Goal: Task Accomplishment & Management: Manage account settings

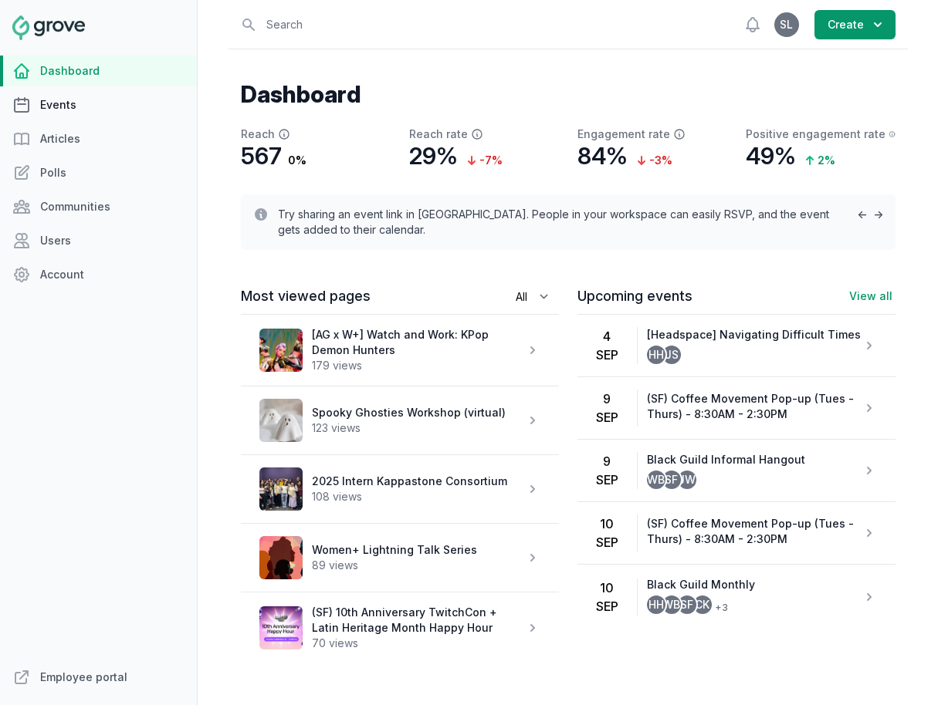
click at [63, 103] on link "Events" at bounding box center [98, 105] width 197 height 31
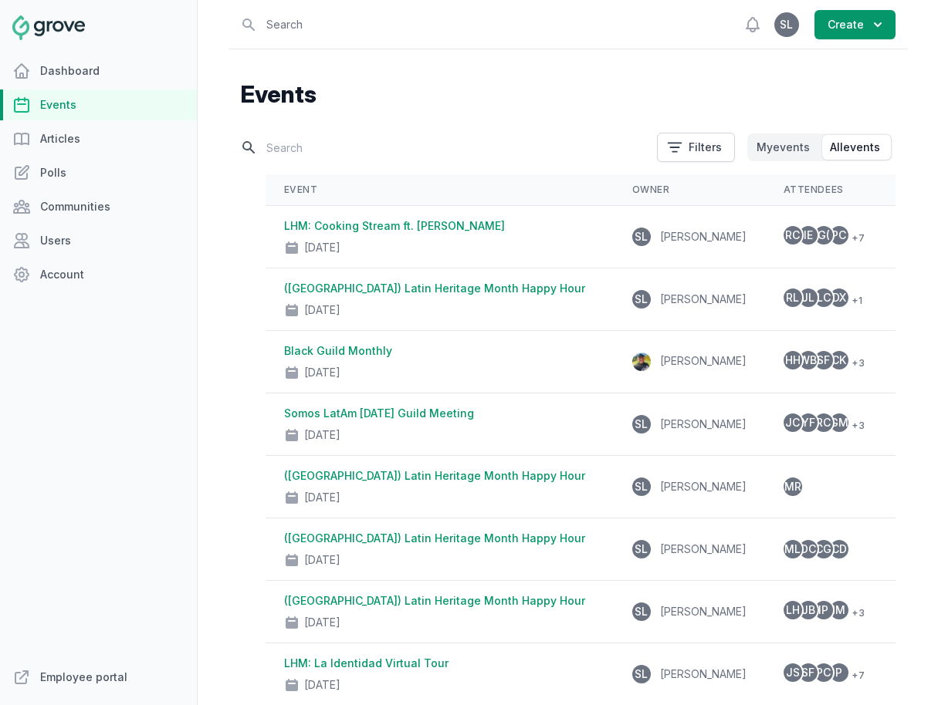
click at [299, 147] on input "text" at bounding box center [444, 147] width 407 height 27
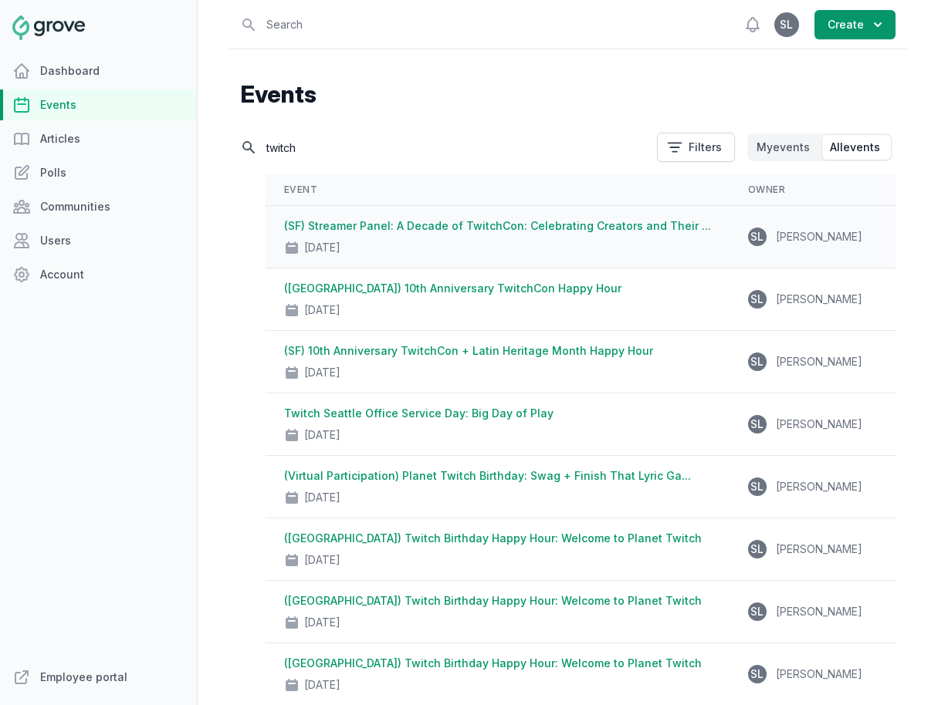
type input "twitch"
click at [411, 231] on link "(SF) Streamer Panel: A Decade of TwitchCon: Celebrating Creators and Their ..." at bounding box center [497, 225] width 427 height 13
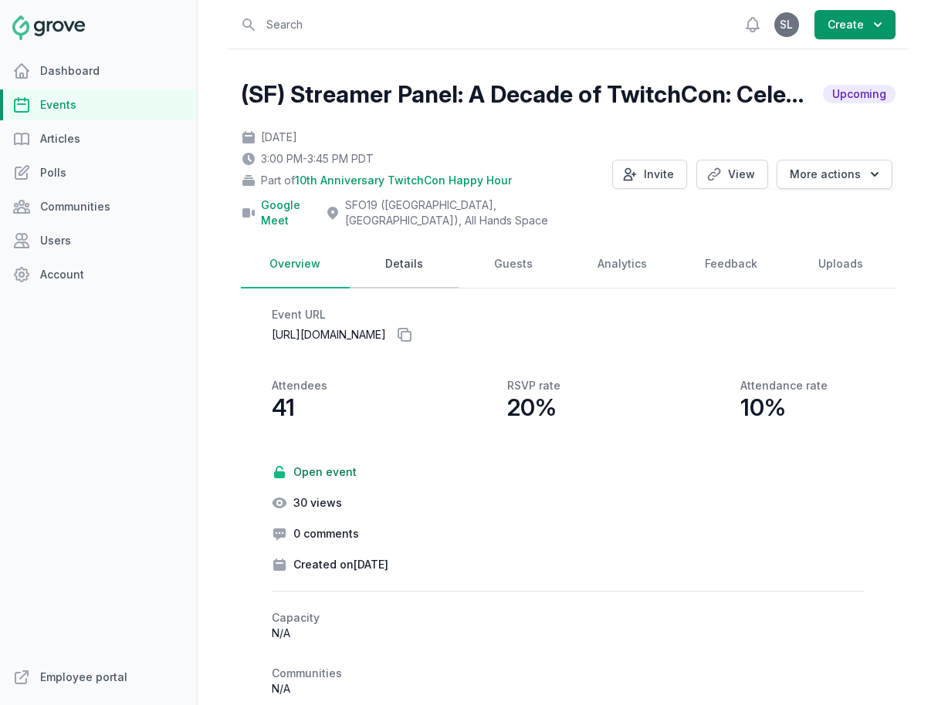
click at [411, 255] on link "Details" at bounding box center [404, 265] width 109 height 48
select select "129"
select select "43"
select select "false"
select select "3:00 PM"
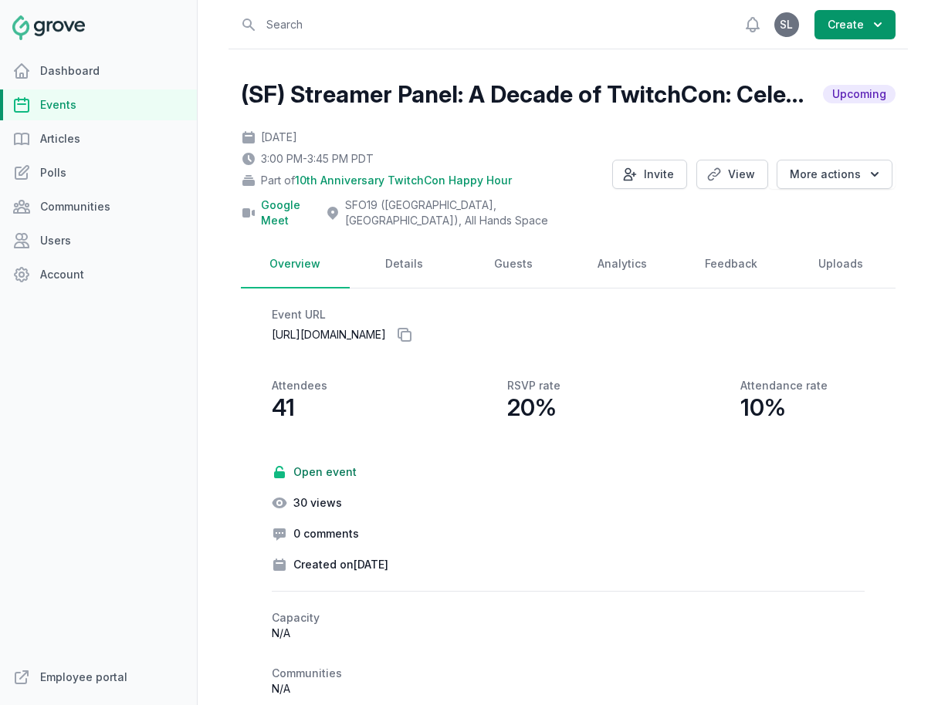
select select "3:45 PM"
select select "89"
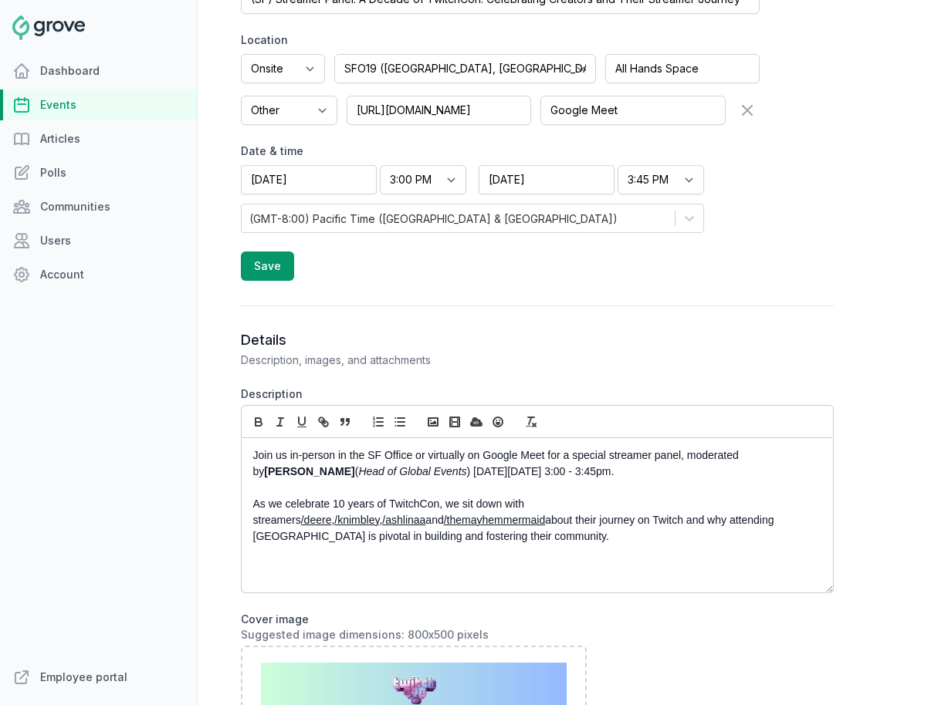
scroll to position [896, 0]
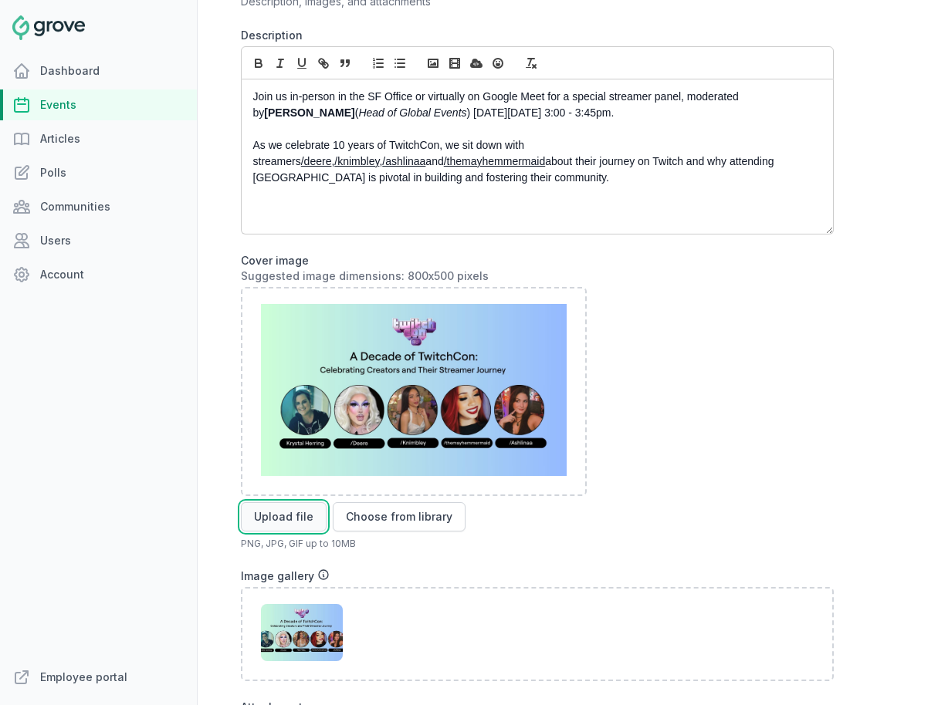
click at [287, 502] on button "Upload file" at bounding box center [284, 516] width 86 height 29
click at [275, 505] on button "Upload file" at bounding box center [284, 516] width 86 height 29
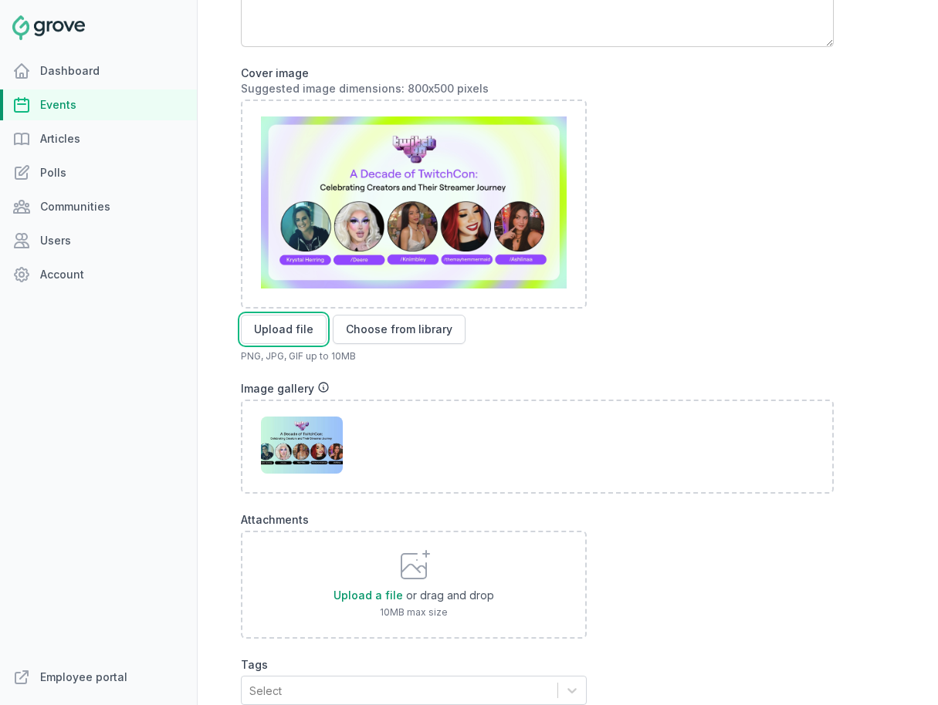
scroll to position [1188, 0]
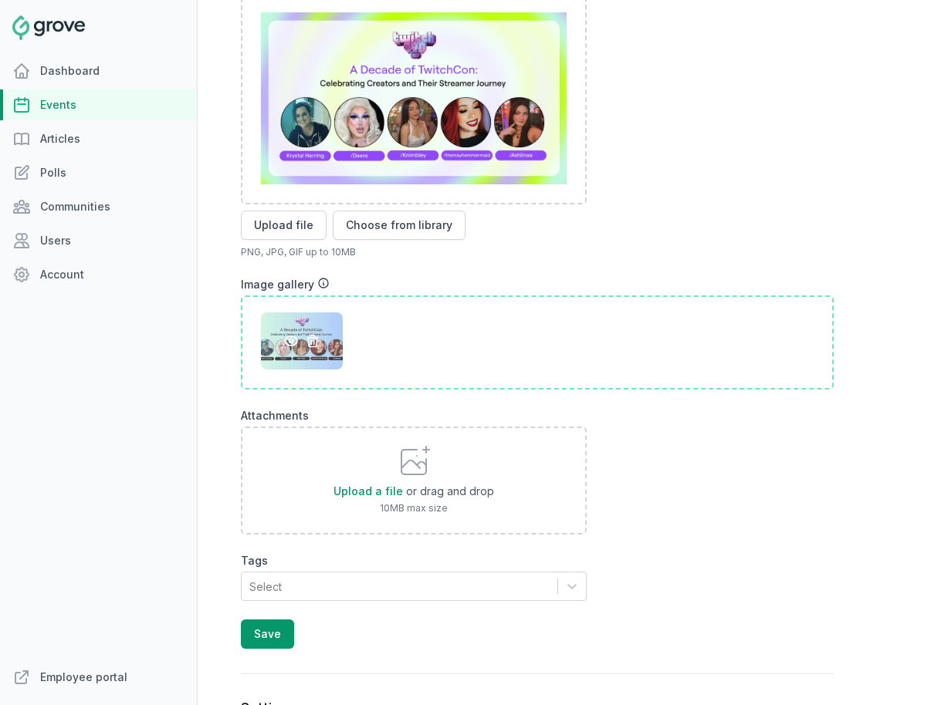
click at [313, 335] on icon at bounding box center [312, 341] width 10 height 12
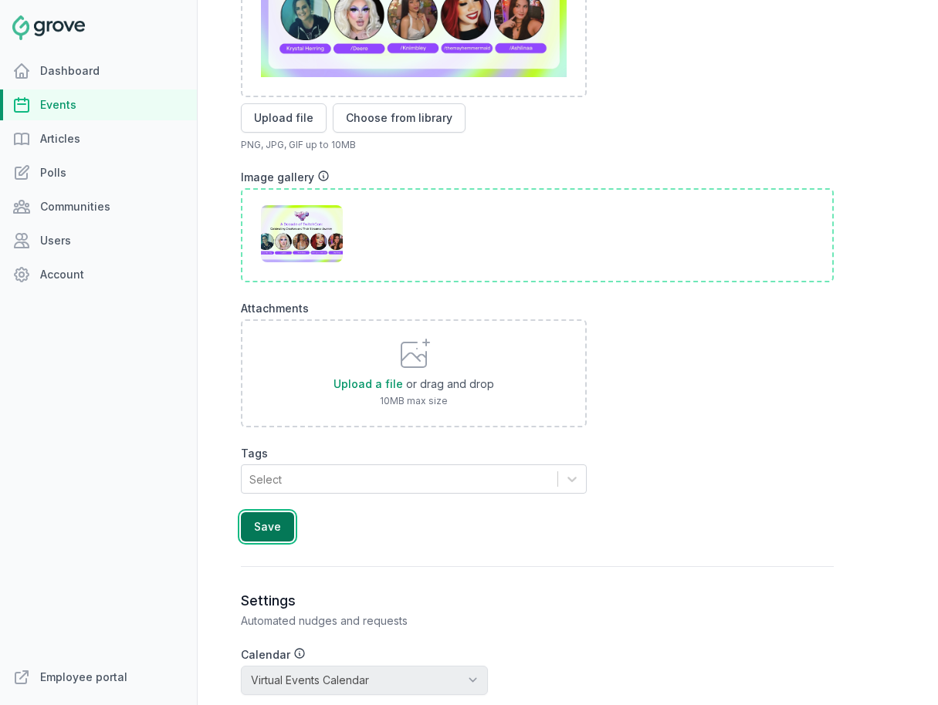
click at [266, 518] on button "Save" at bounding box center [267, 527] width 53 height 29
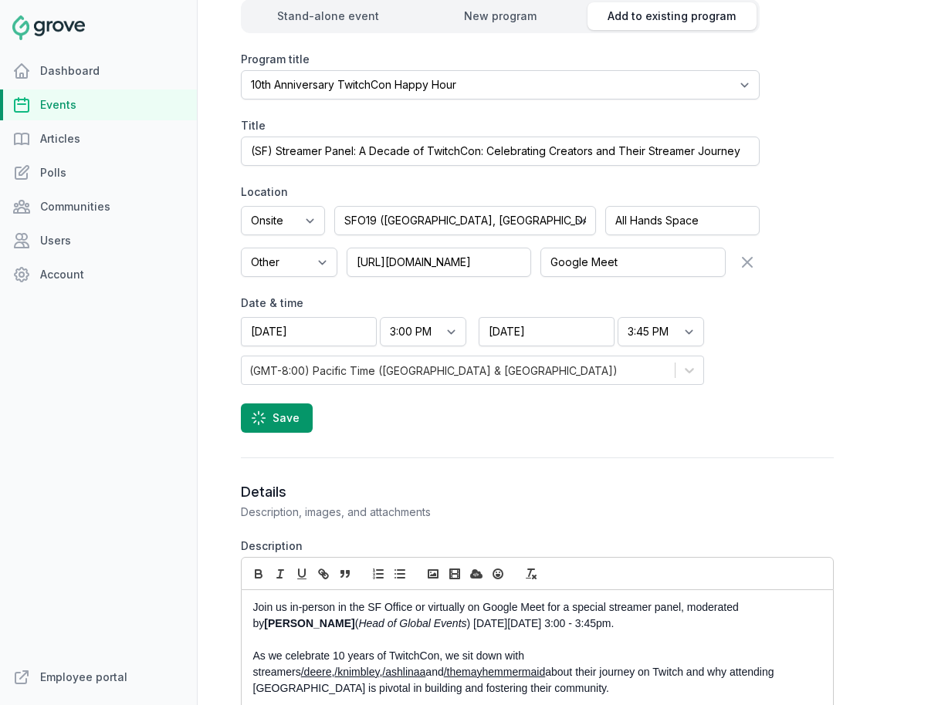
scroll to position [0, 0]
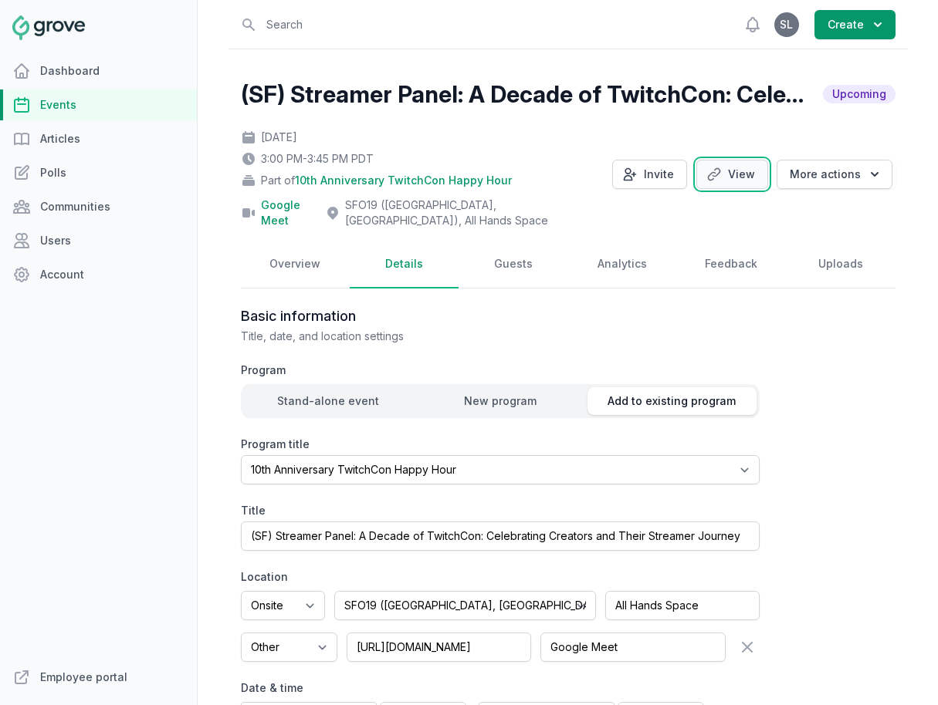
click at [743, 169] on link "View" at bounding box center [732, 174] width 72 height 29
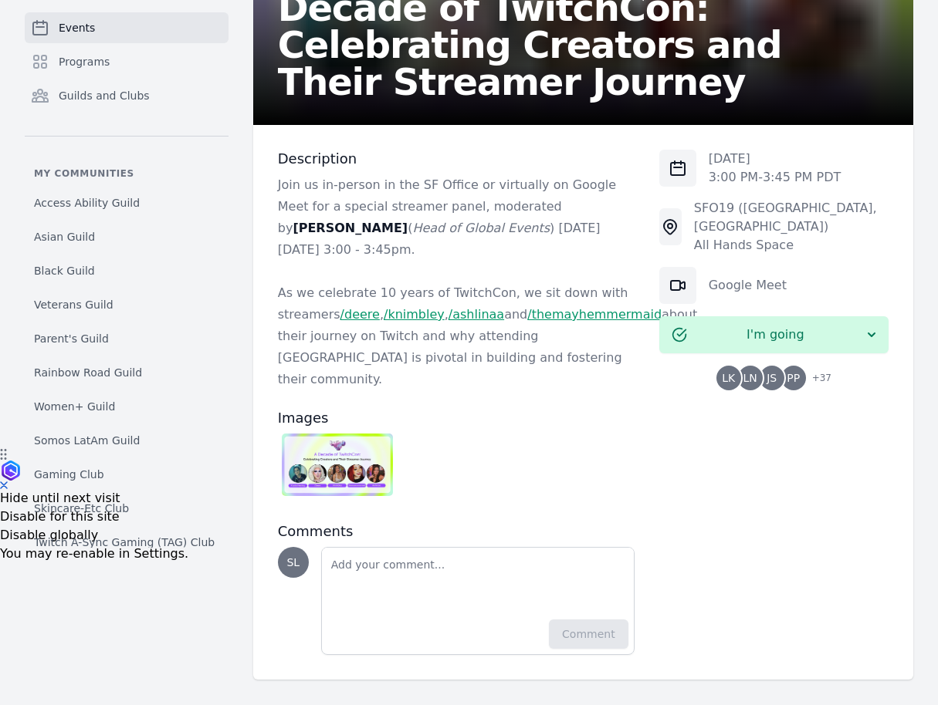
scroll to position [262, 0]
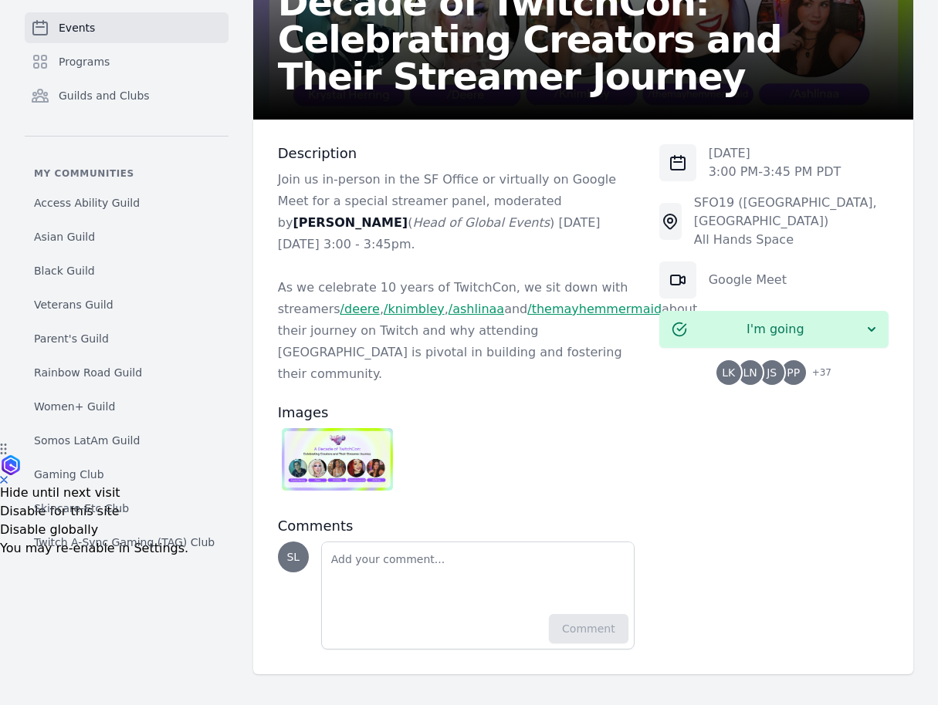
click at [359, 446] on img at bounding box center [337, 459] width 111 height 63
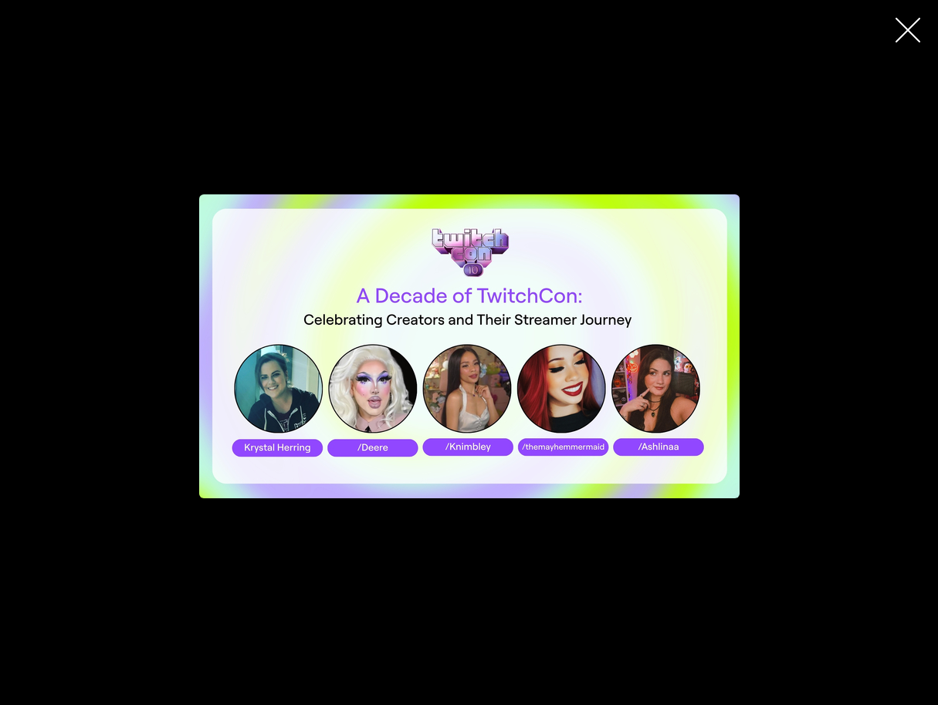
click at [908, 26] on icon "button" at bounding box center [907, 30] width 25 height 25
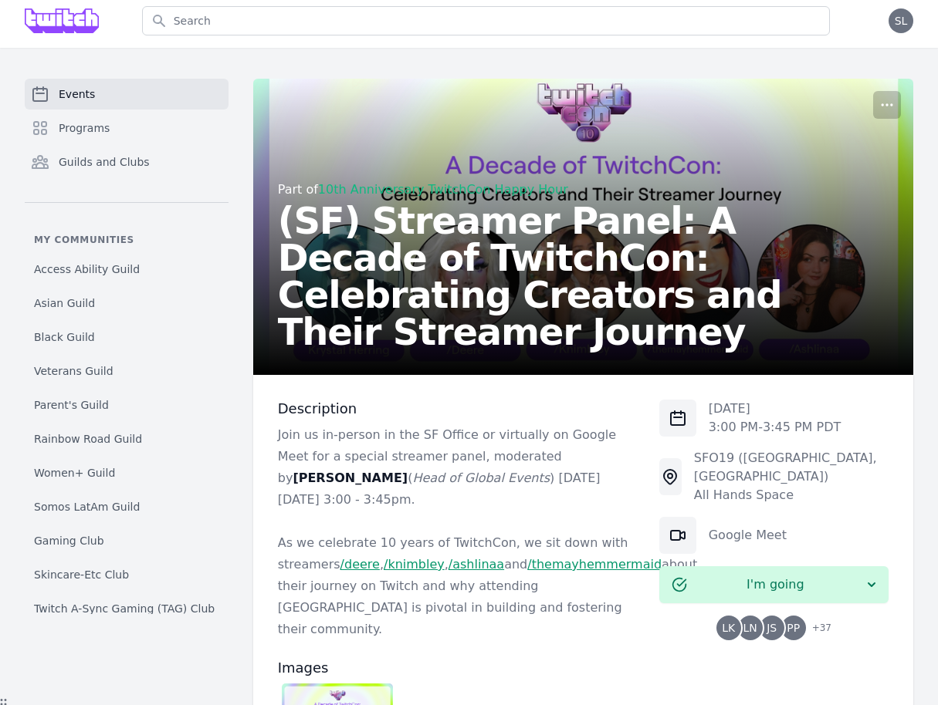
scroll to position [0, 0]
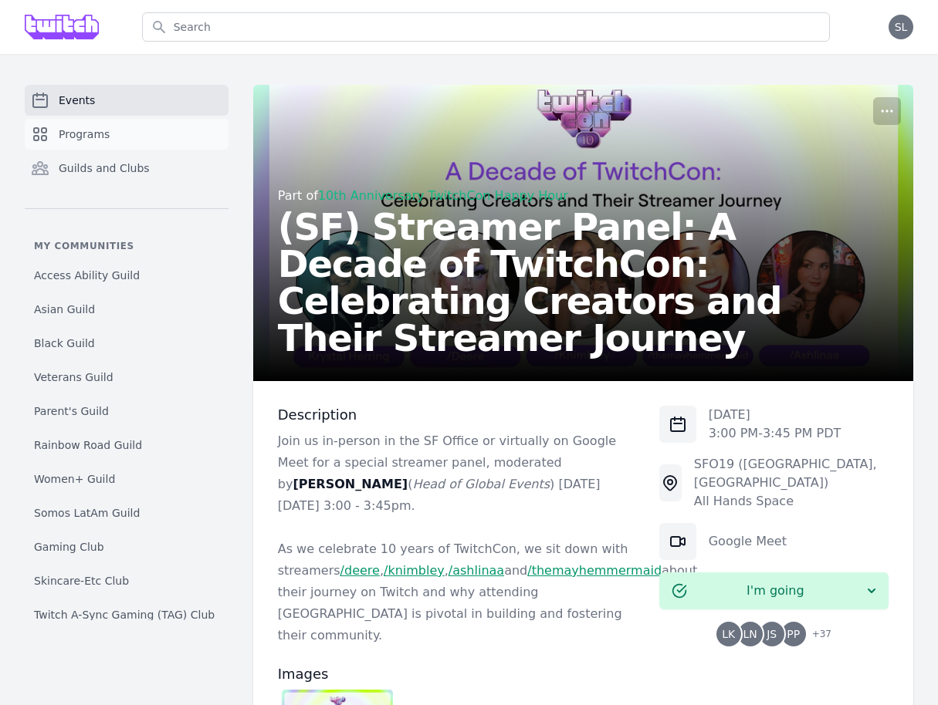
click at [89, 137] on span "Programs" at bounding box center [84, 134] width 51 height 15
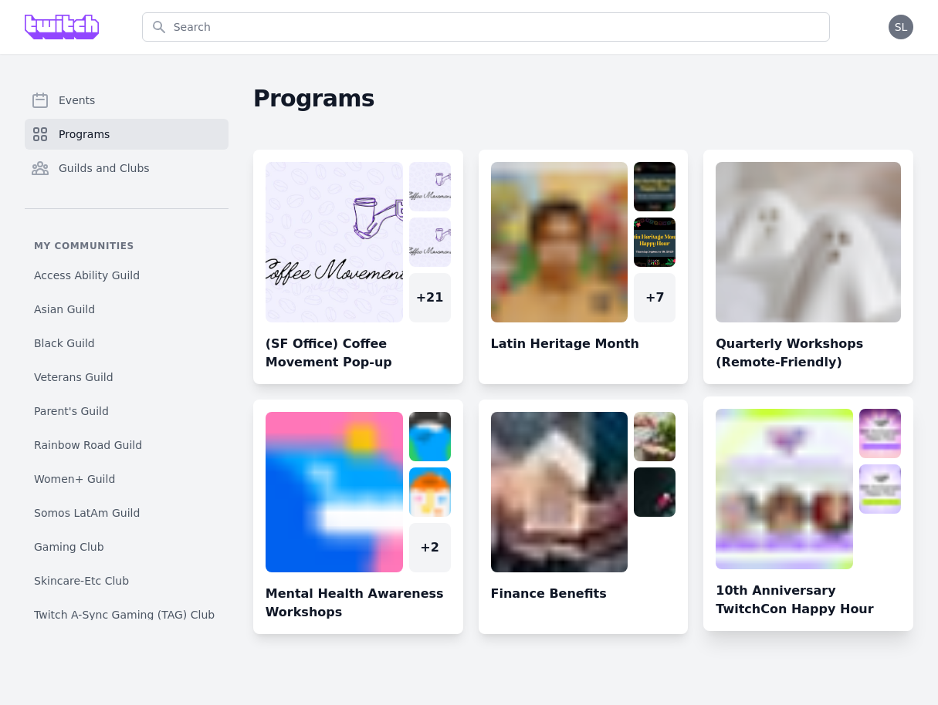
click at [788, 481] on link at bounding box center [808, 520] width 210 height 222
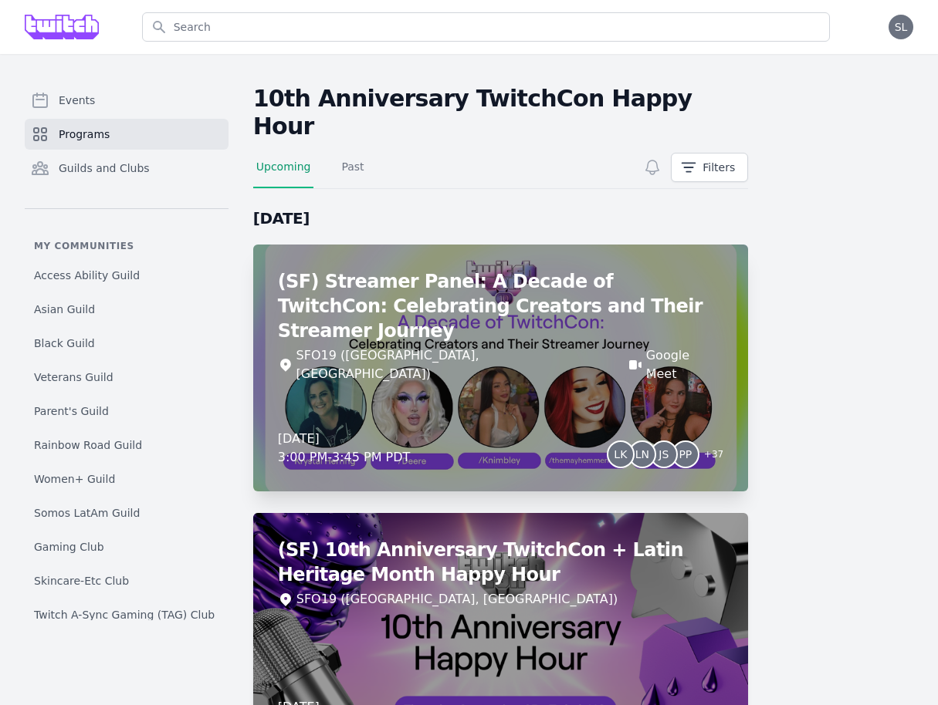
click at [695, 336] on div "(SF) Streamer Panel: A Decade of TwitchCon: Celebrating Creators and Their Stre…" at bounding box center [500, 368] width 495 height 247
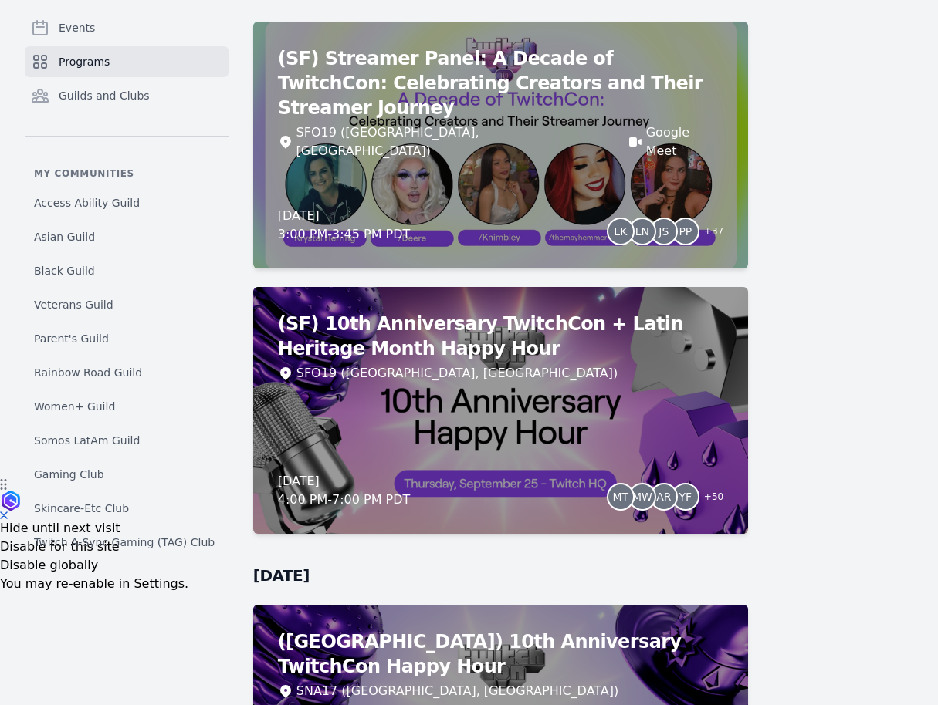
scroll to position [391, 0]
